Goal: Task Accomplishment & Management: Manage account settings

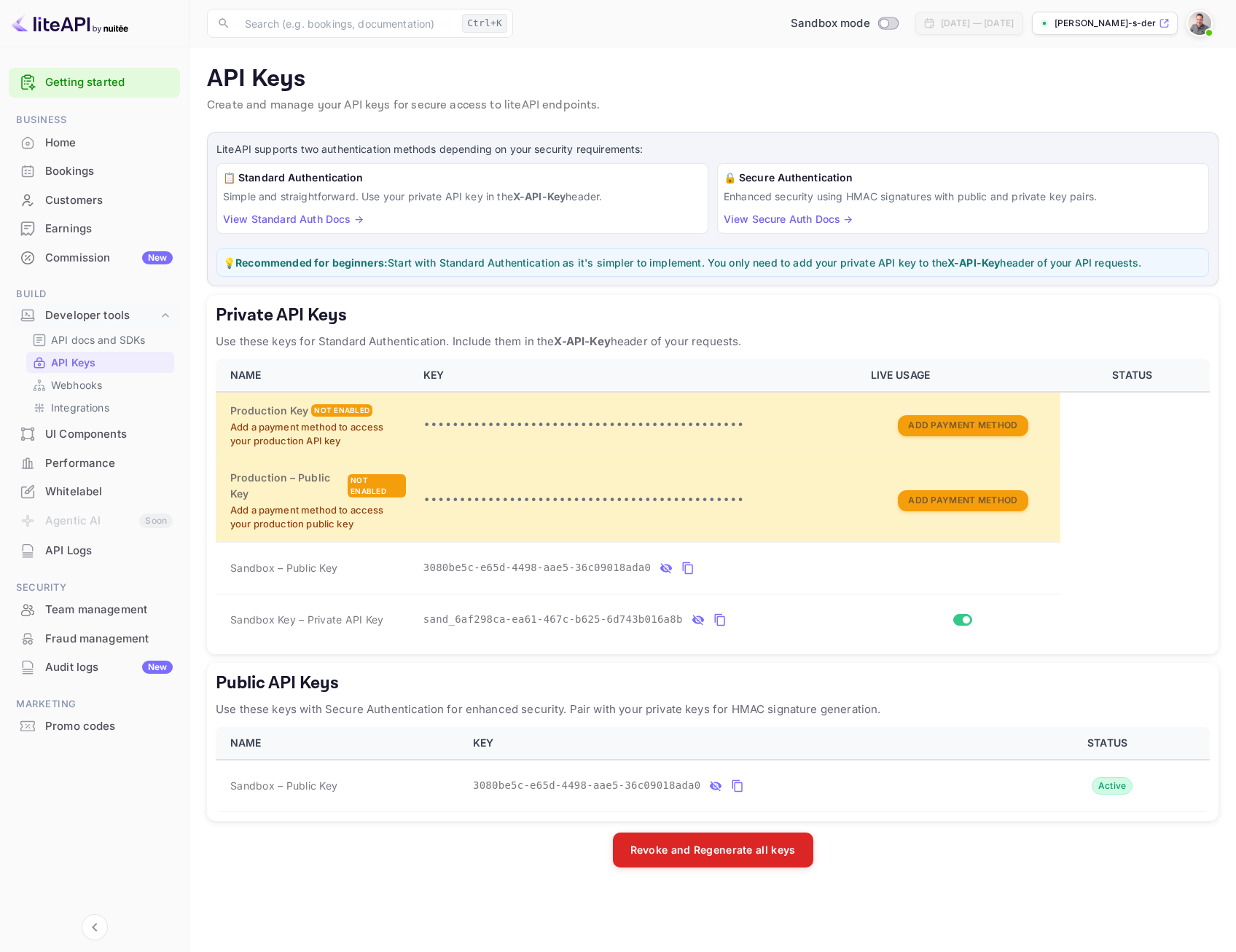
click at [299, 216] on link "View Standard Auth Docs →" at bounding box center [293, 218] width 140 height 12
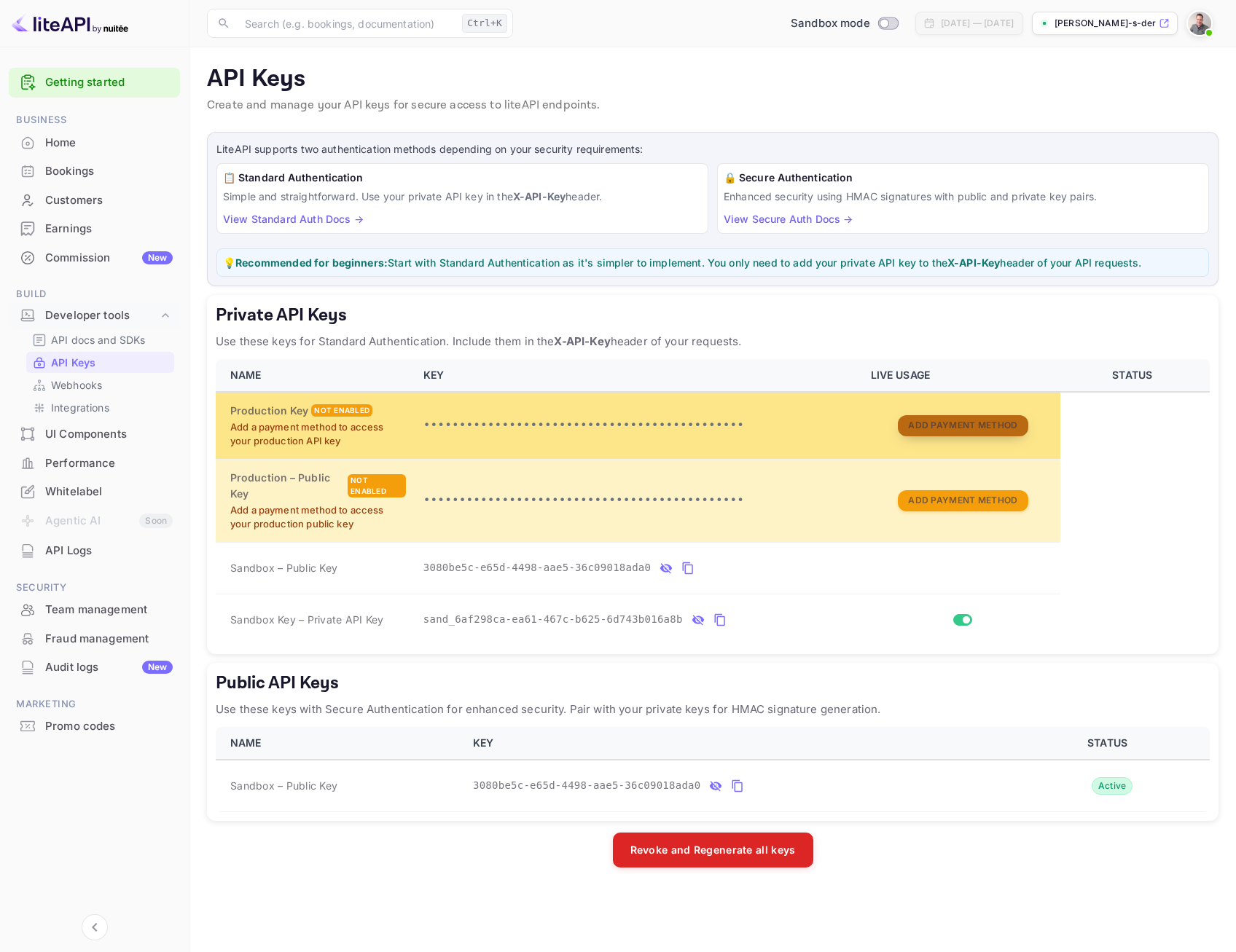
click at [930, 427] on button "Add Payment Method" at bounding box center [963, 426] width 129 height 21
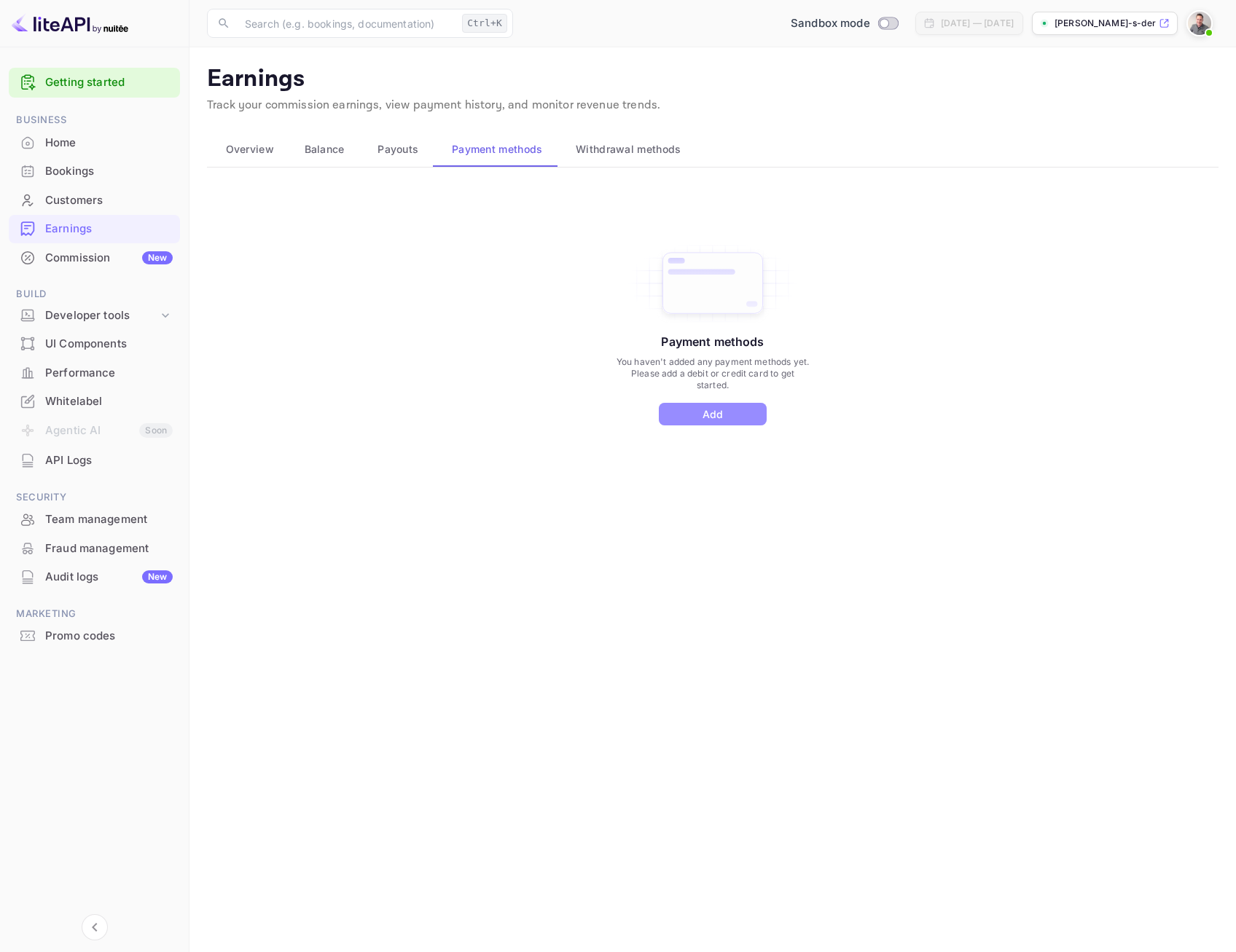
click at [729, 414] on button "Add" at bounding box center [712, 414] width 108 height 22
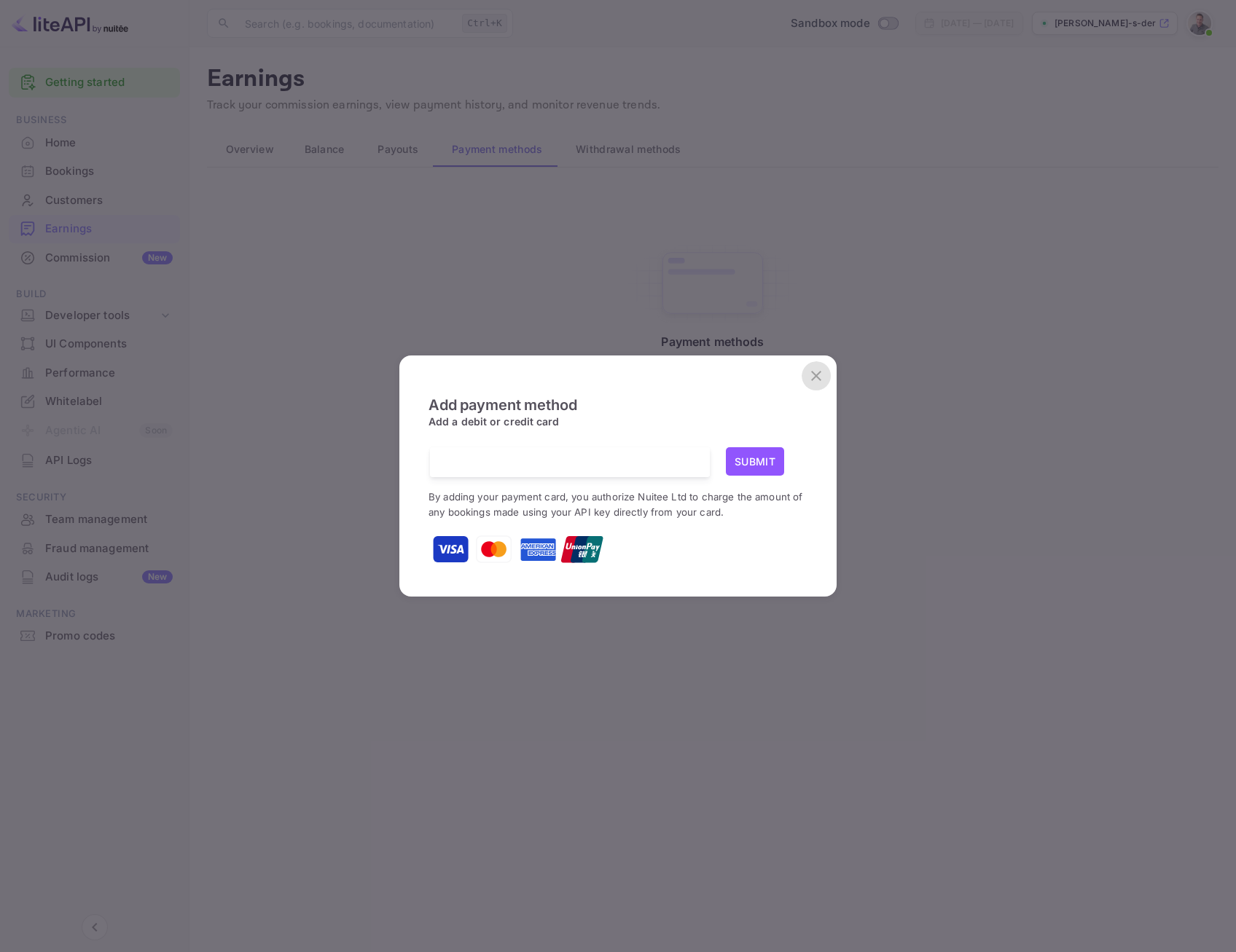
click at [818, 372] on icon "close" at bounding box center [816, 376] width 18 height 18
